Goal: Task Accomplishment & Management: Complete application form

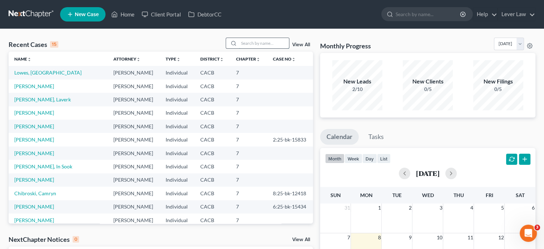
click at [253, 43] on input "search" at bounding box center [264, 43] width 50 height 10
type input "[PERSON_NAME]"
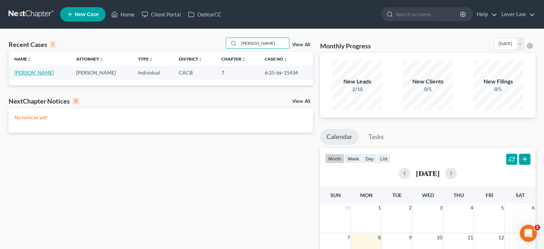
click at [50, 74] on link "[PERSON_NAME]" at bounding box center [34, 72] width 40 height 6
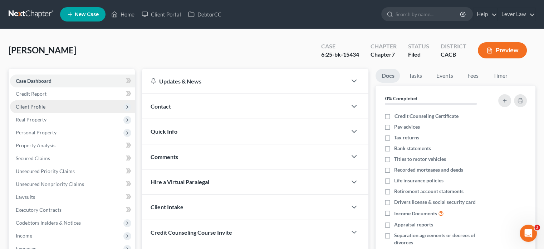
click at [40, 108] on span "Client Profile" at bounding box center [31, 106] width 30 height 6
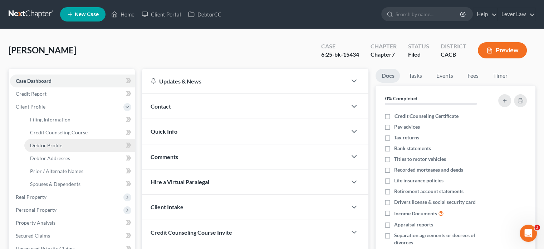
click at [52, 143] on span "Debtor Profile" at bounding box center [46, 145] width 32 height 6
select select "3"
select select "0"
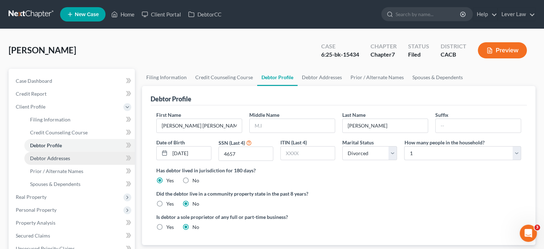
click at [62, 162] on link "Debtor Addresses" at bounding box center [79, 158] width 111 height 13
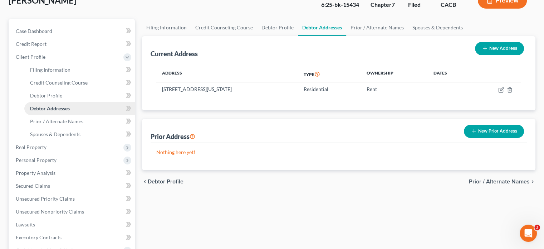
scroll to position [72, 0]
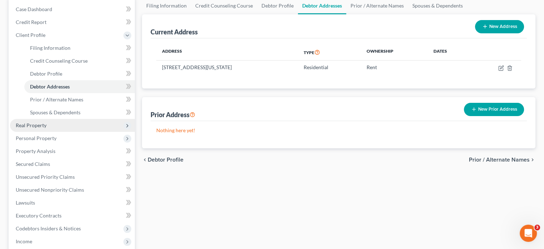
click at [31, 126] on span "Real Property" at bounding box center [31, 125] width 31 height 6
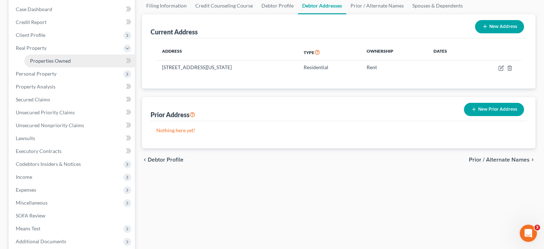
click at [61, 60] on span "Properties Owned" at bounding box center [50, 61] width 41 height 6
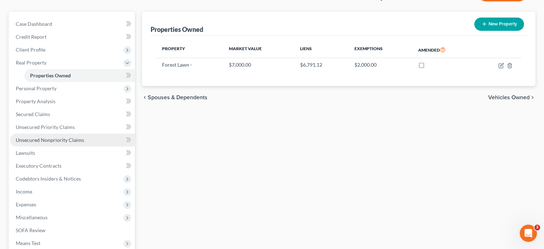
scroll to position [72, 0]
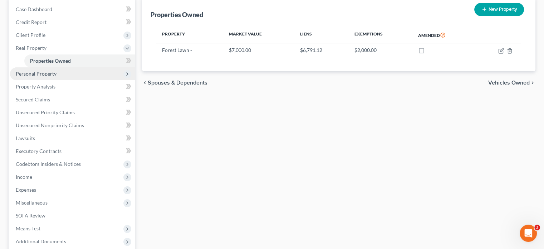
click at [58, 77] on span "Personal Property" at bounding box center [72, 73] width 125 height 13
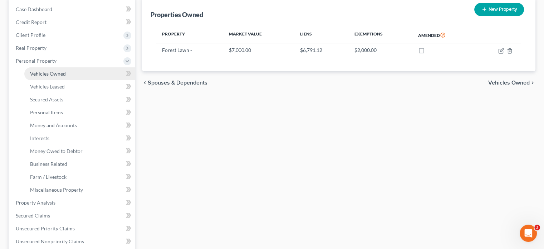
click at [63, 75] on span "Vehicles Owned" at bounding box center [48, 73] width 36 height 6
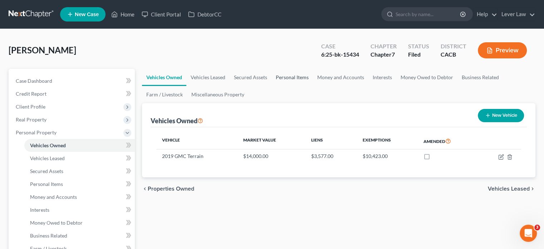
click at [300, 75] on link "Personal Items" at bounding box center [291, 77] width 41 height 17
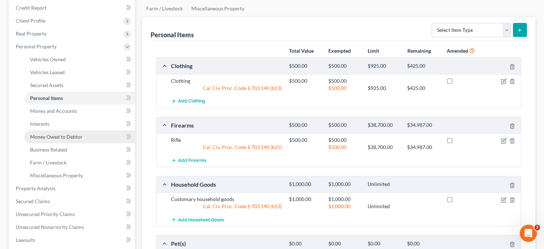
scroll to position [72, 0]
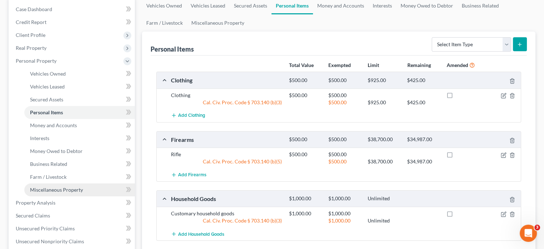
click at [52, 188] on span "Miscellaneous Property" at bounding box center [56, 189] width 53 height 6
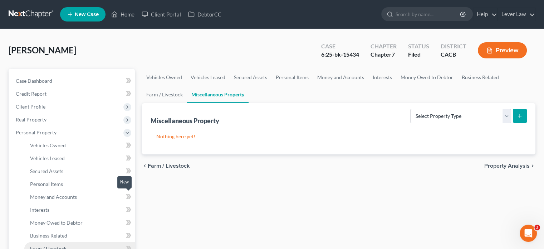
scroll to position [107, 0]
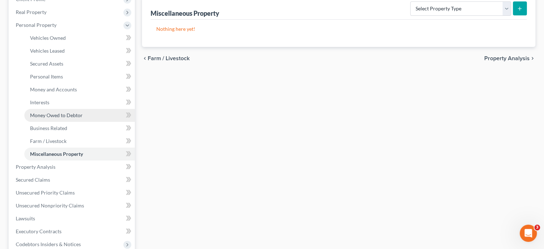
click at [58, 110] on link "Money Owed to Debtor" at bounding box center [79, 115] width 111 height 13
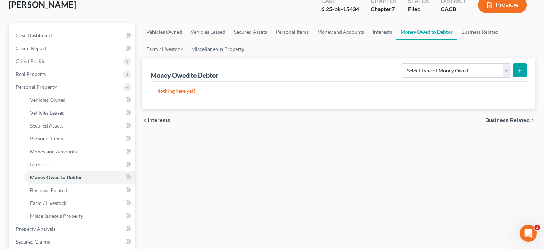
scroll to position [107, 0]
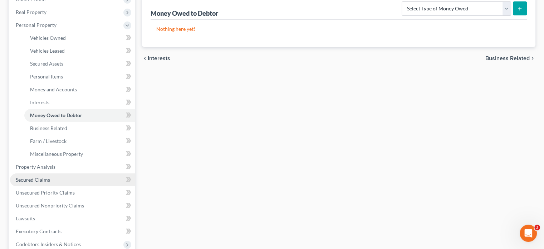
click at [47, 183] on link "Secured Claims" at bounding box center [72, 179] width 125 height 13
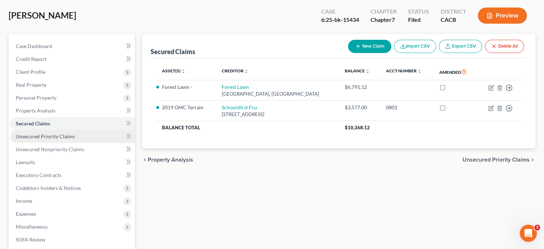
scroll to position [36, 0]
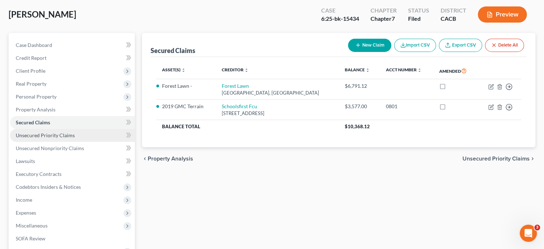
click at [58, 134] on span "Unsecured Priority Claims" at bounding box center [45, 135] width 59 height 6
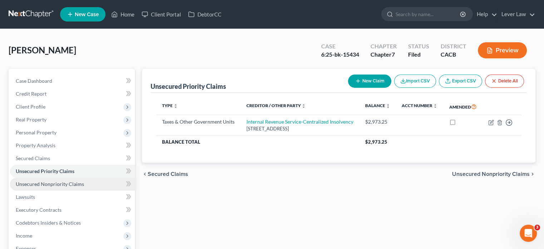
click at [49, 186] on span "Unsecured Nonpriority Claims" at bounding box center [50, 184] width 68 height 6
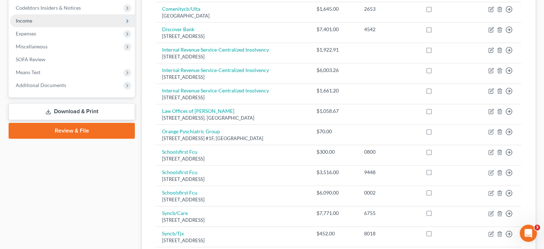
scroll to position [309, 0]
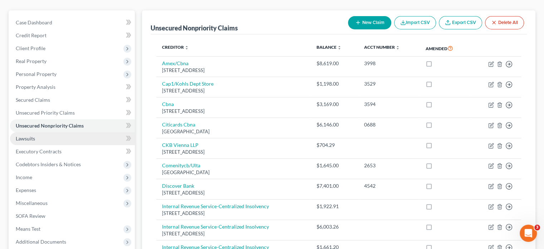
click at [45, 140] on link "Lawsuits" at bounding box center [72, 138] width 125 height 13
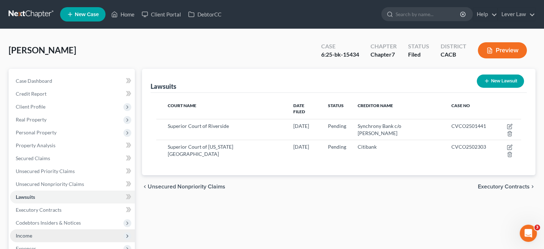
click at [34, 236] on span "Income" at bounding box center [72, 235] width 125 height 13
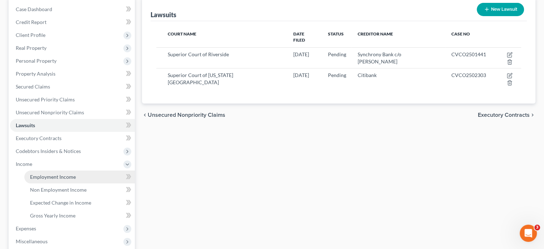
click at [56, 175] on span "Employment Income" at bounding box center [53, 176] width 46 height 6
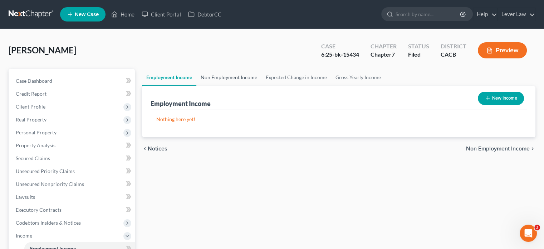
click at [230, 77] on link "Non Employment Income" at bounding box center [228, 77] width 65 height 17
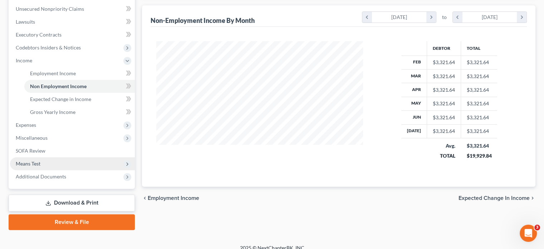
scroll to position [182, 0]
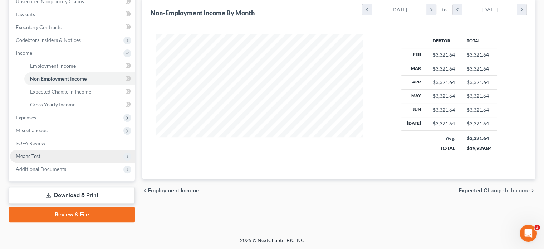
click at [42, 158] on span "Means Test" at bounding box center [72, 156] width 125 height 13
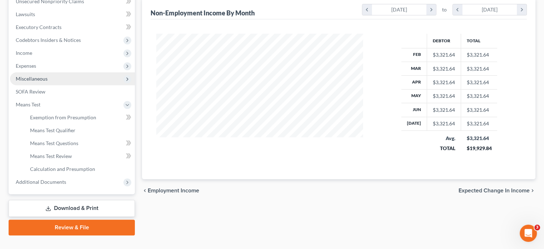
click at [48, 78] on span "Miscellaneous" at bounding box center [72, 78] width 125 height 13
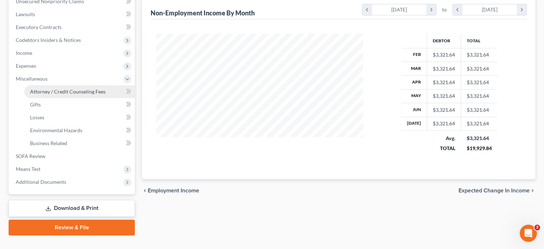
click at [53, 90] on span "Attorney / Credit Counseling Fees" at bounding box center [67, 91] width 75 height 6
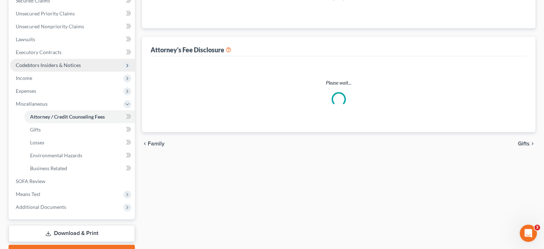
scroll to position [99, 0]
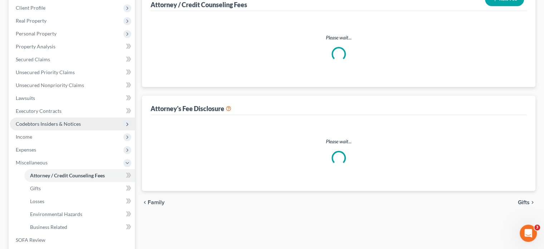
select select "0"
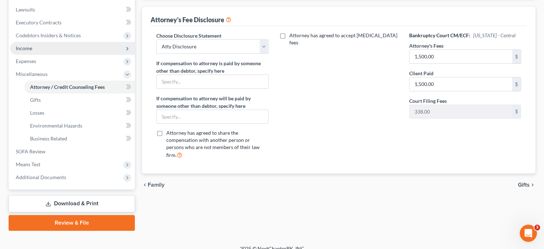
scroll to position [195, 0]
